Goal: Transaction & Acquisition: Purchase product/service

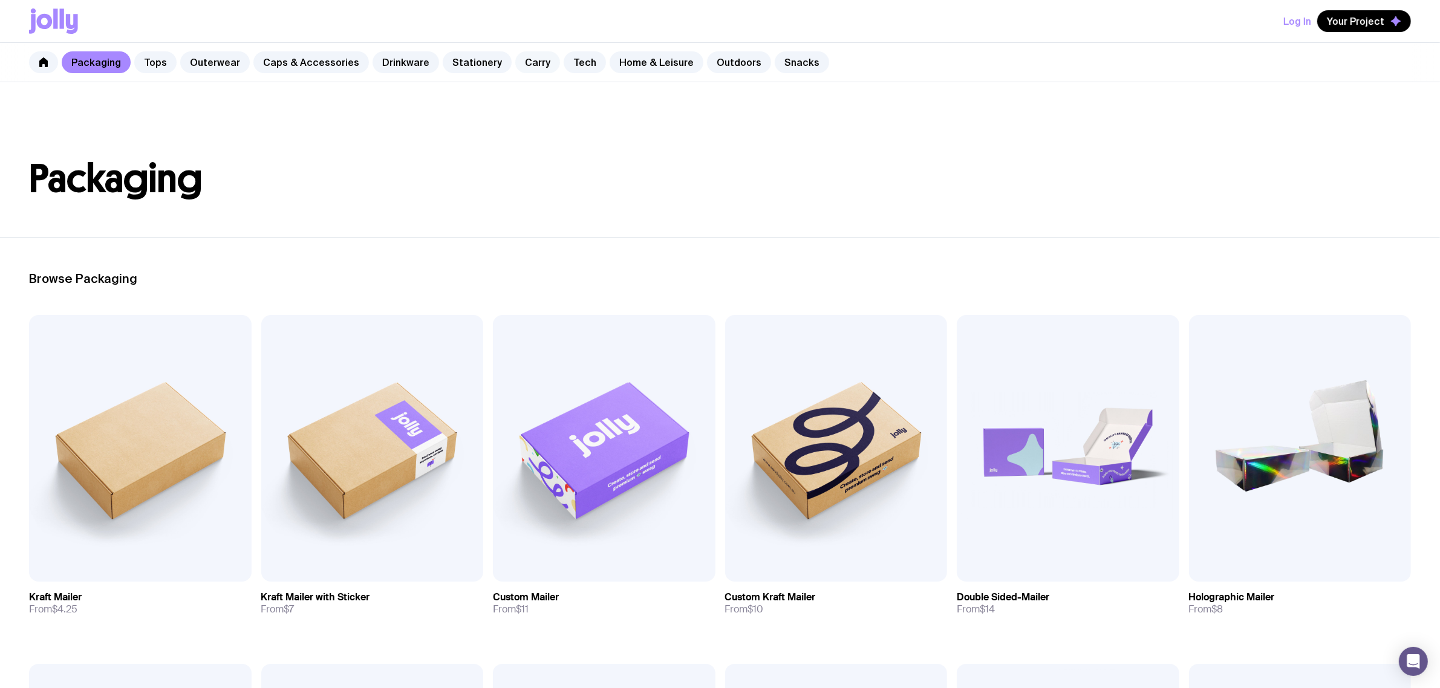
click at [515, 67] on link "Carry" at bounding box center [537, 62] width 45 height 22
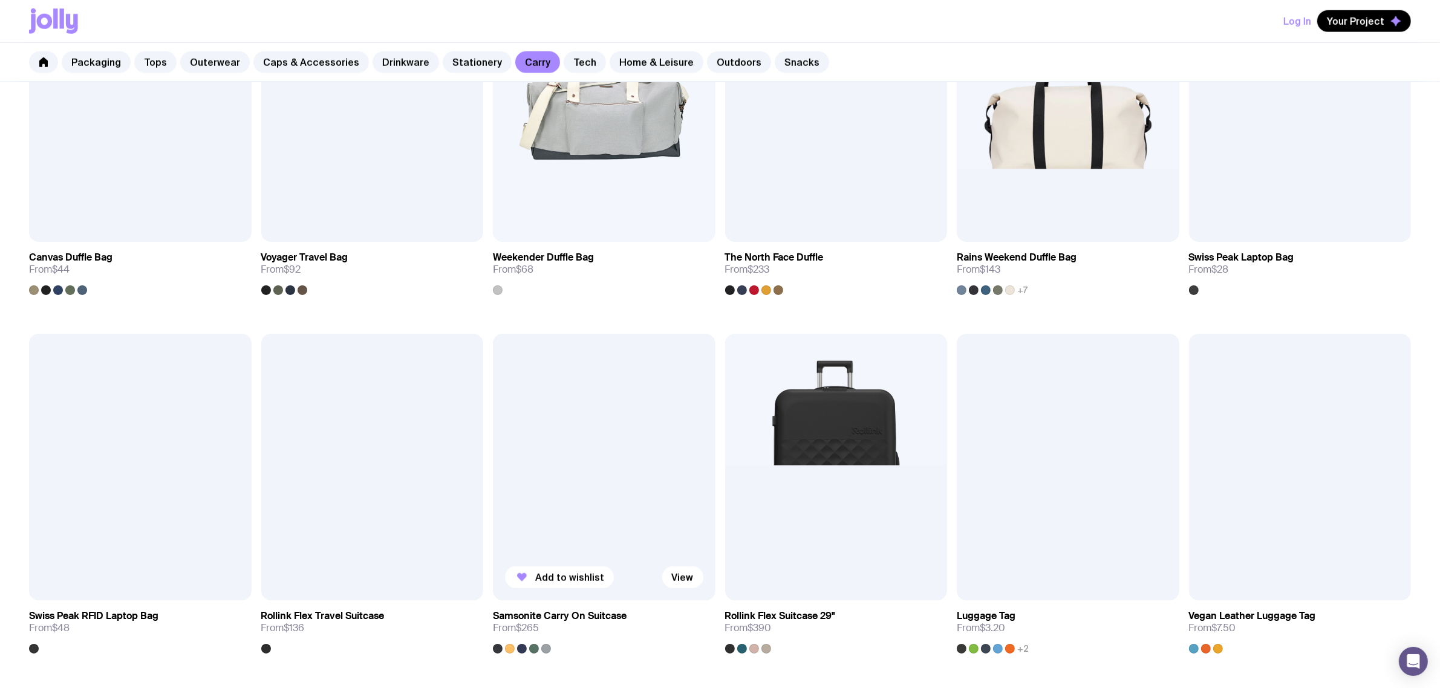
scroll to position [1437, 0]
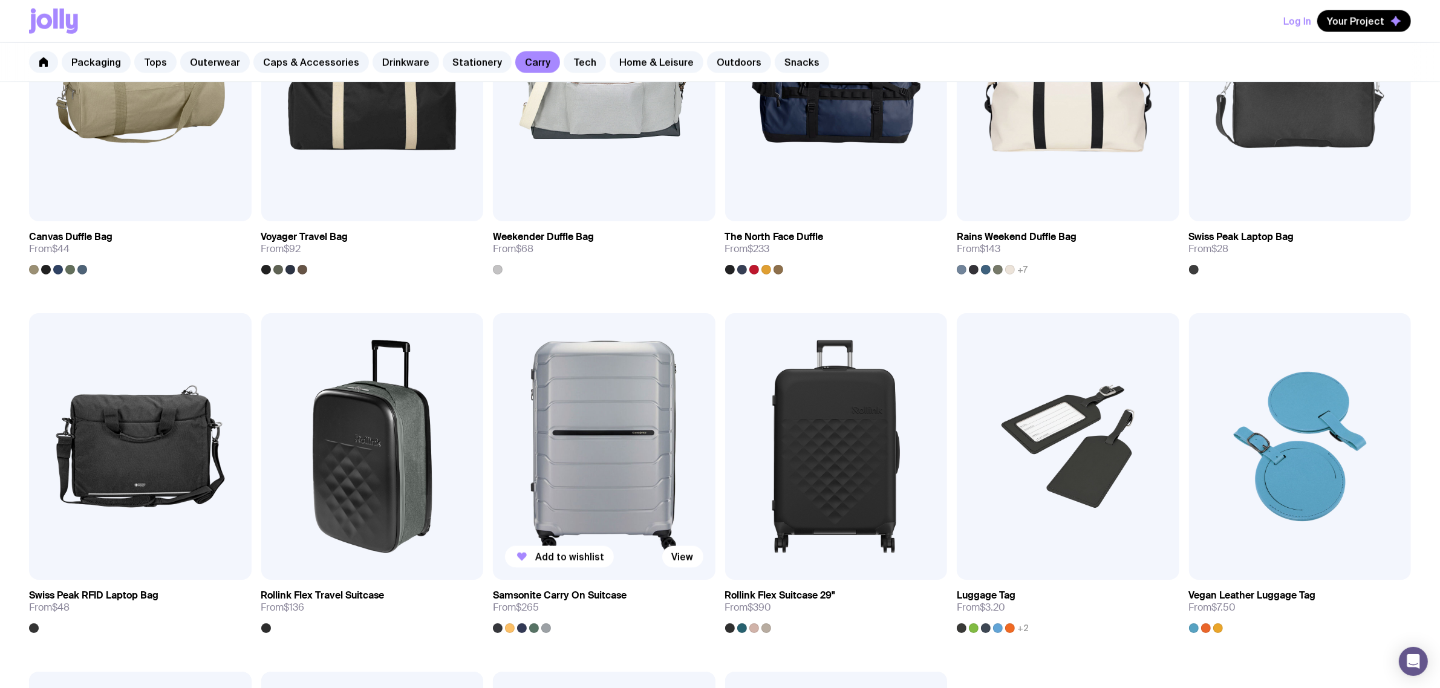
click at [544, 431] on img at bounding box center [604, 446] width 223 height 267
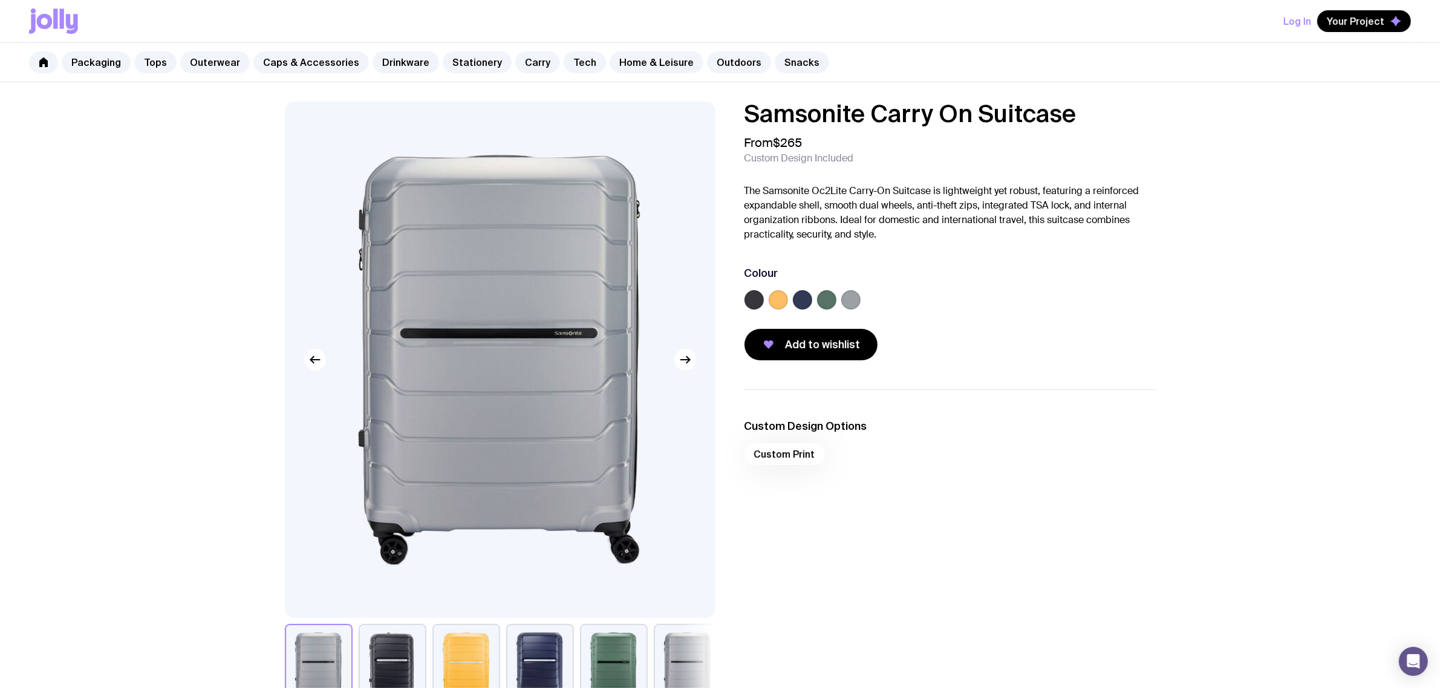
click at [776, 306] on label at bounding box center [778, 299] width 19 height 19
click at [0, 0] on input "radio" at bounding box center [0, 0] width 0 height 0
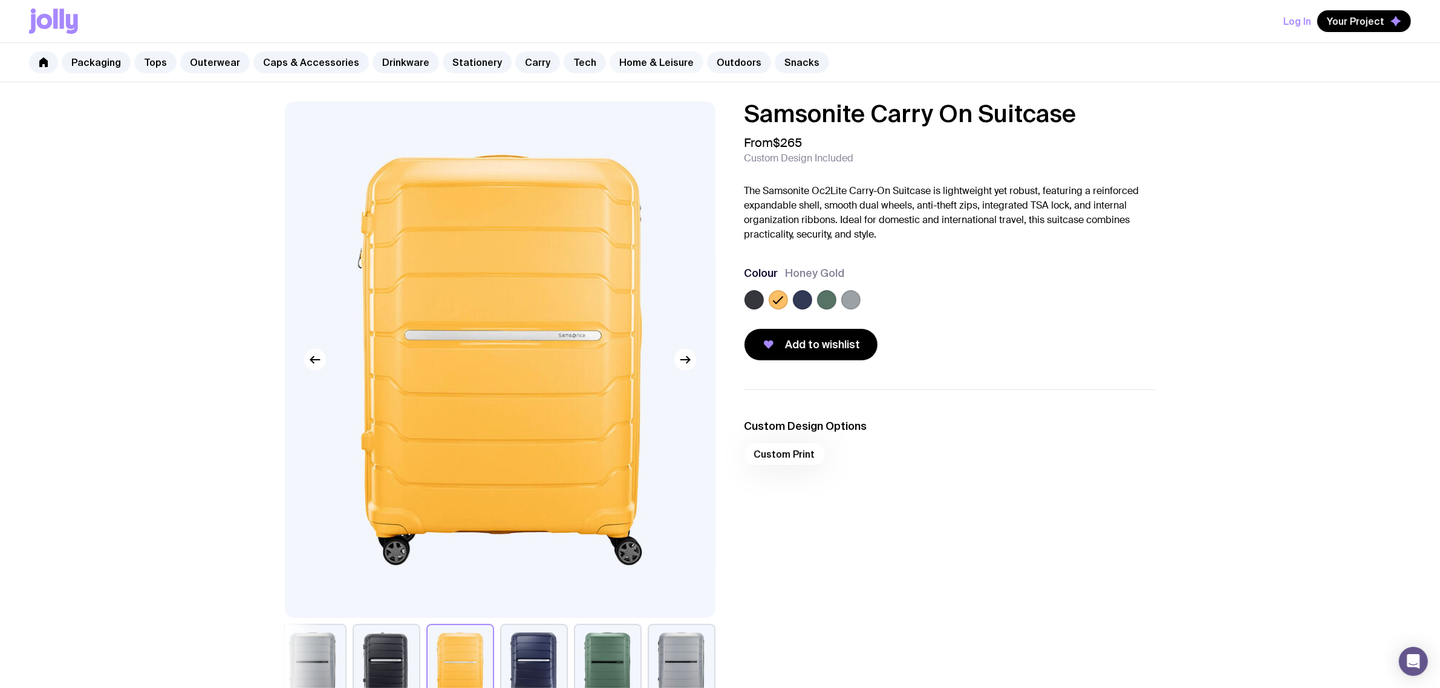
click at [647, 65] on link "Home & Leisure" at bounding box center [657, 62] width 94 height 22
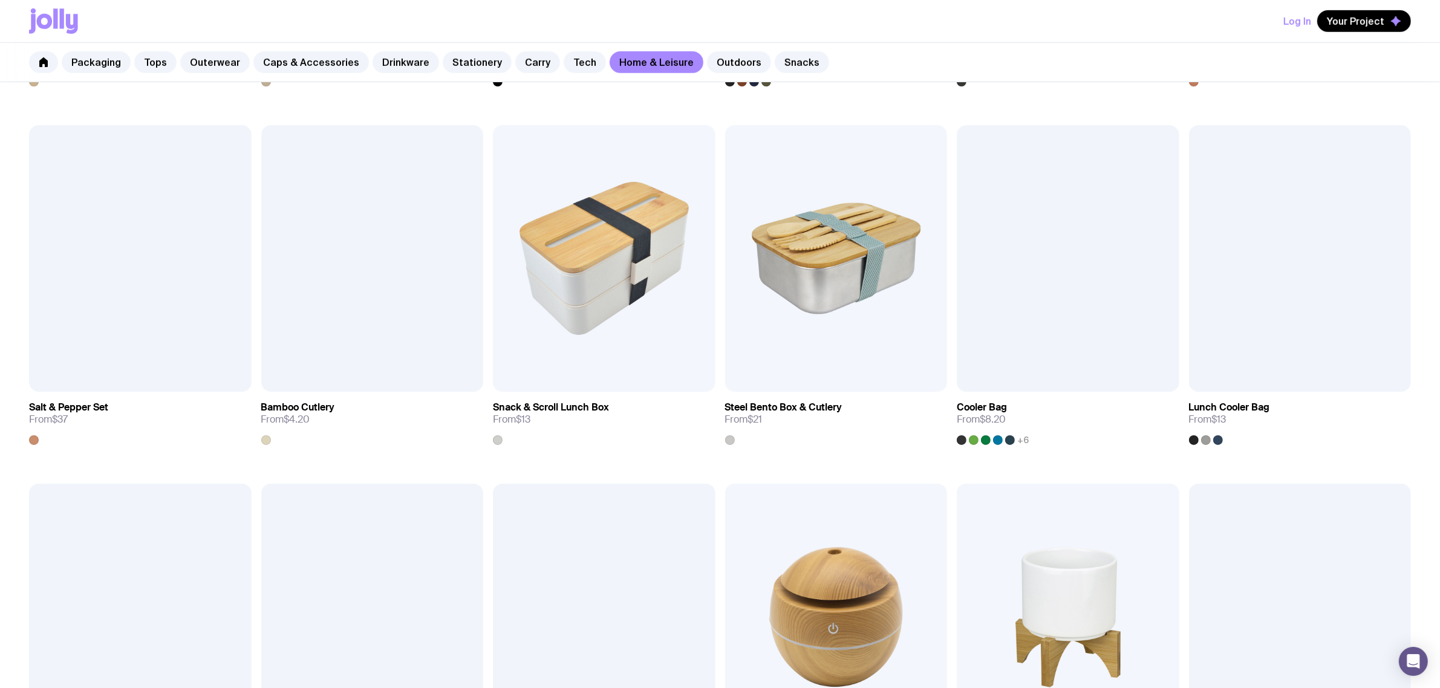
scroll to position [1361, 0]
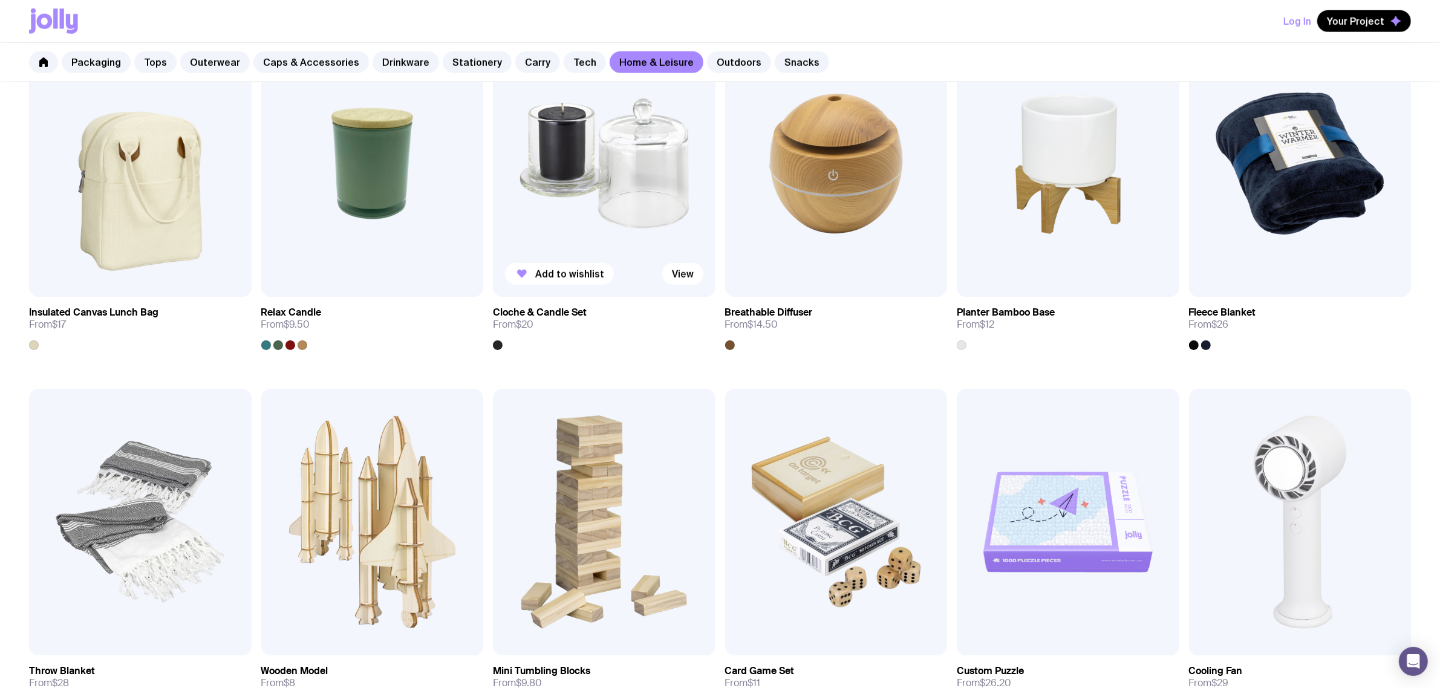
click at [608, 221] on img at bounding box center [604, 163] width 223 height 267
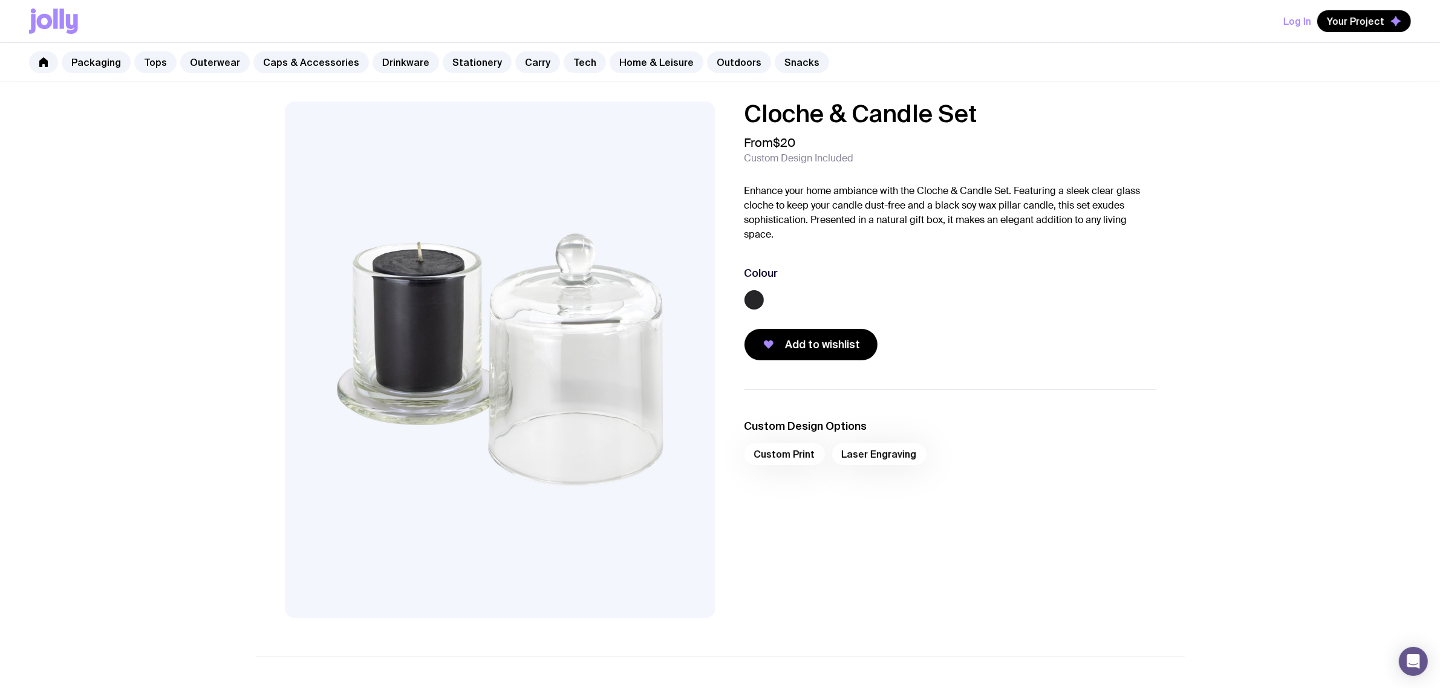
click at [749, 301] on label at bounding box center [754, 299] width 19 height 19
click at [0, 0] on input "radio" at bounding box center [0, 0] width 0 height 0
click at [750, 301] on icon at bounding box center [754, 300] width 9 height 7
click at [0, 0] on input "radio" at bounding box center [0, 0] width 0 height 0
click at [752, 301] on icon at bounding box center [754, 300] width 15 height 15
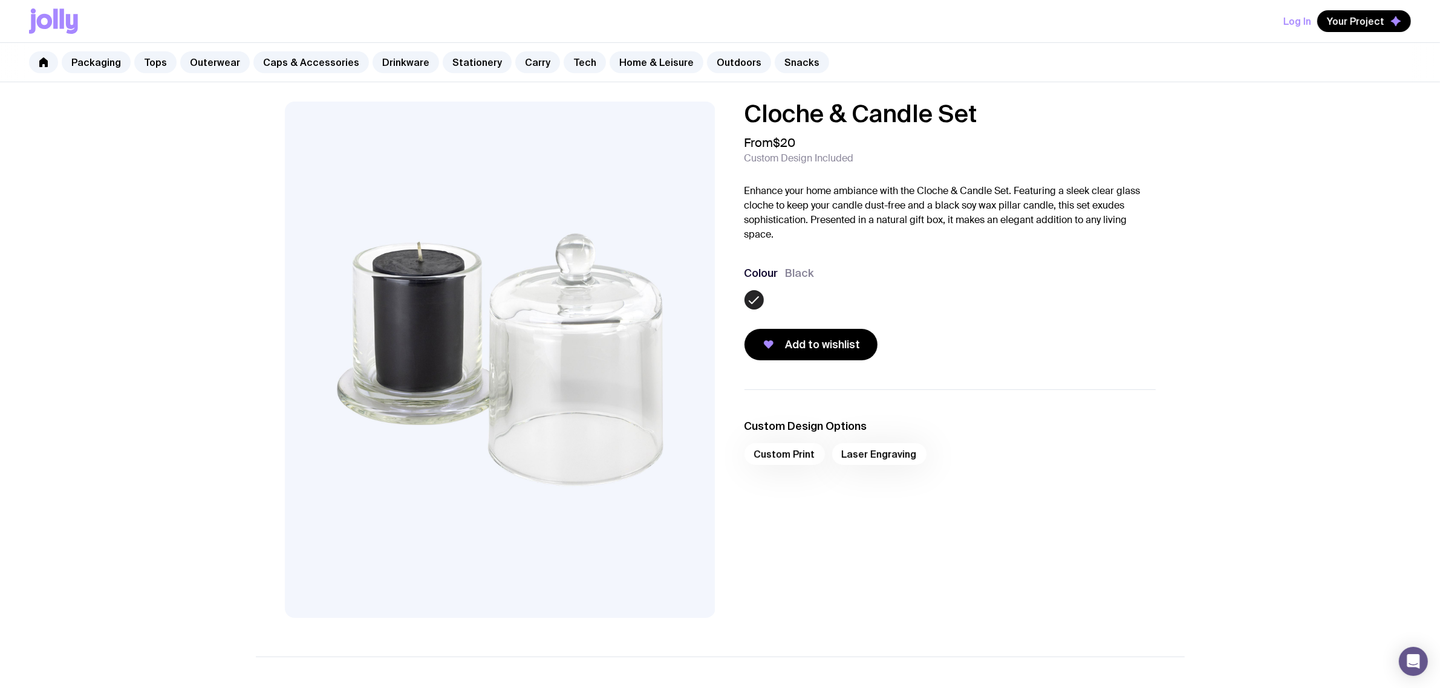
click at [0, 0] on input "radio" at bounding box center [0, 0] width 0 height 0
click at [753, 301] on icon at bounding box center [754, 300] width 15 height 15
click at [0, 0] on input "radio" at bounding box center [0, 0] width 0 height 0
click at [997, 296] on div at bounding box center [950, 302] width 411 height 24
click at [998, 296] on div at bounding box center [950, 302] width 411 height 24
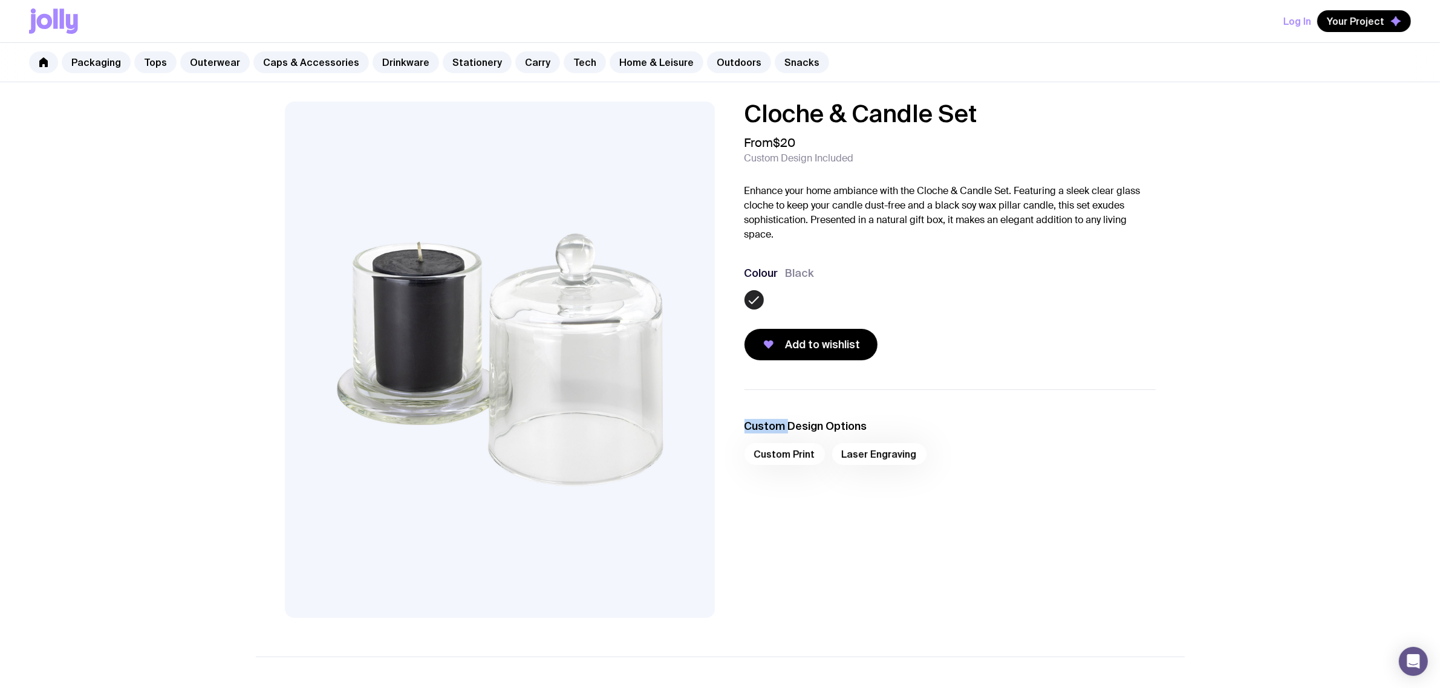
click at [589, 316] on img at bounding box center [500, 360] width 431 height 517
click at [941, 258] on div "Cloche & Candle Set From $20 Custom Design Included Enhance your home ambiance …" at bounding box center [950, 231] width 411 height 259
